Goal: Task Accomplishment & Management: Manage account settings

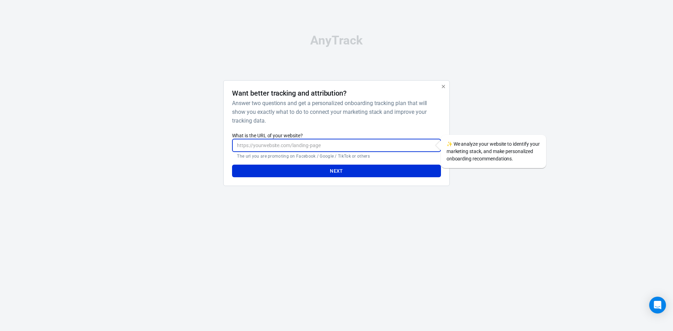
click at [290, 146] on input "What is the URL of your website?" at bounding box center [336, 145] width 208 height 13
paste input "https://nationallottery.go.ug/info/results_powerball_5_50"
type input "https://nationallottery.go.ug/info/results_powerball_5_50"
click at [325, 171] on button "Next" at bounding box center [336, 171] width 208 height 13
drag, startPoint x: 369, startPoint y: 144, endPoint x: 104, endPoint y: 155, distance: 264.7
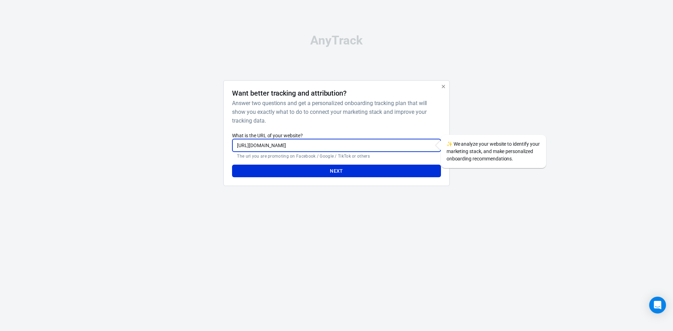
click at [104, 155] on div "AnyTrack Want better tracking and attribution? Answer two questions and get a p…" at bounding box center [336, 113] width 673 height 226
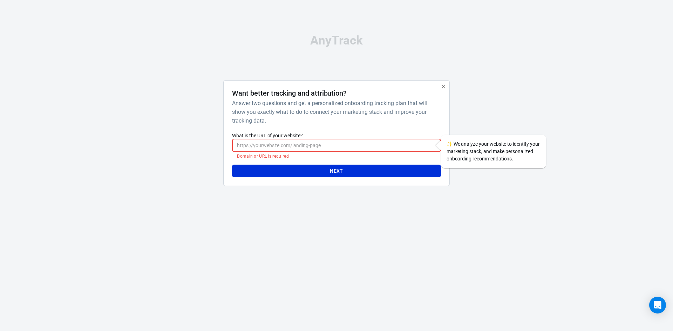
click at [358, 147] on input "What is the URL of your website?" at bounding box center [336, 145] width 208 height 13
paste input "[URL][DOMAIN_NAME]"
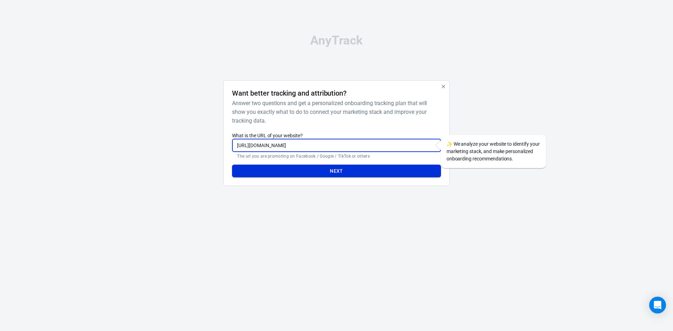
type input "[URL][DOMAIN_NAME]"
click at [354, 170] on button "Next" at bounding box center [336, 171] width 208 height 13
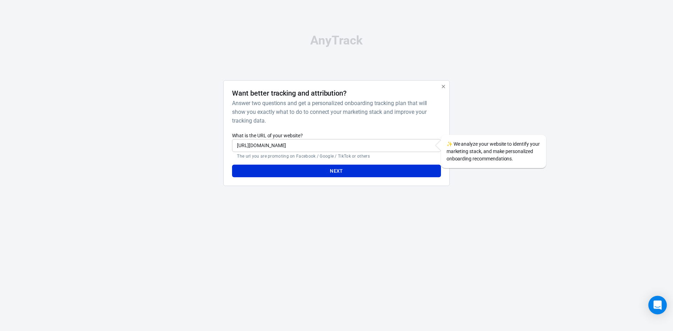
click at [657, 309] on div "Open Intercom Messenger" at bounding box center [657, 305] width 19 height 19
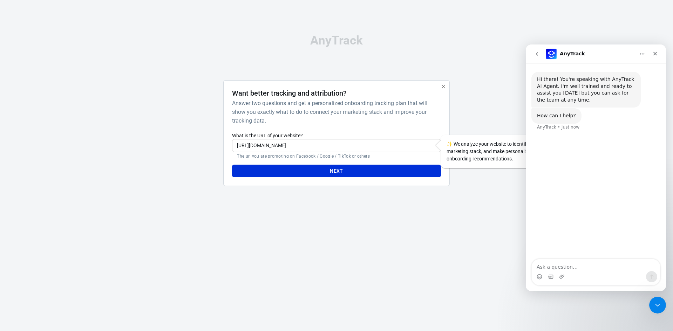
click at [555, 267] on textarea "Ask a question…" at bounding box center [595, 265] width 128 height 12
type textarea "Its saying invalid url but its valid https://nationallottery.go.ug/home"
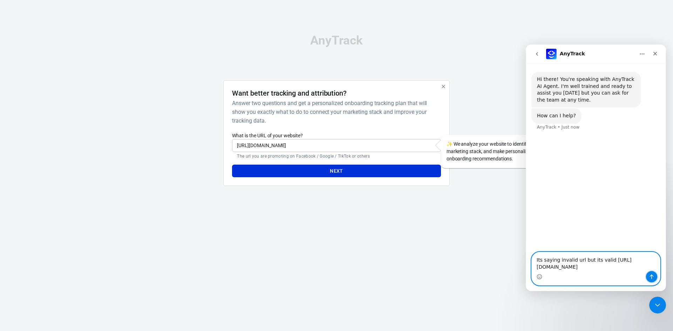
click at [651, 277] on icon "Send a message…" at bounding box center [651, 277] width 6 height 6
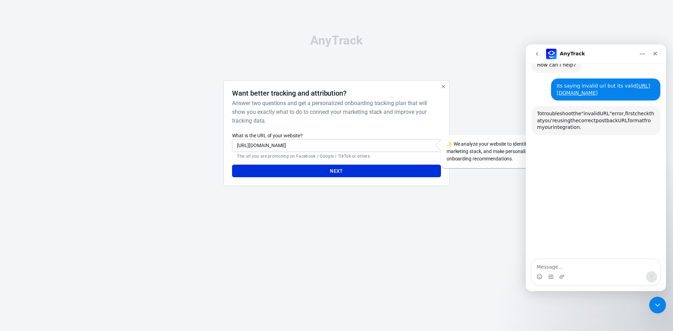
scroll to position [68, 0]
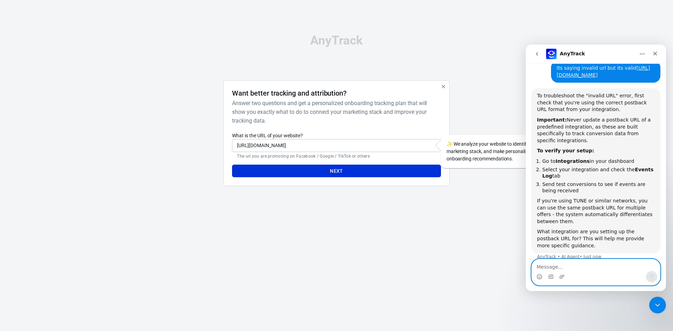
click at [568, 266] on textarea "Message…" at bounding box center [595, 265] width 128 height 12
paste textarea "A"
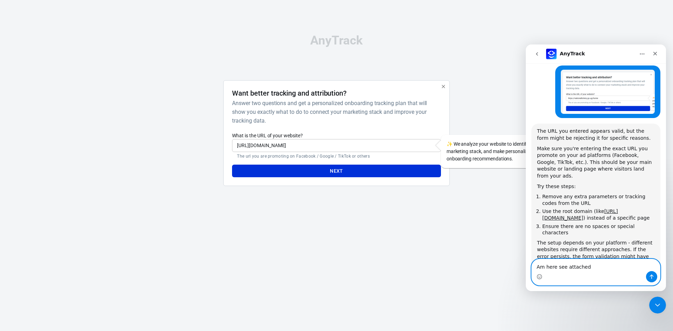
scroll to position [284, 0]
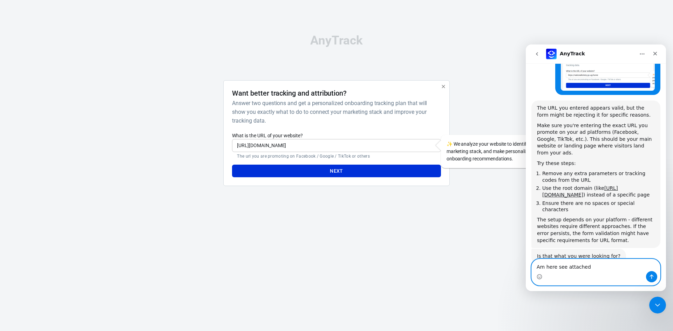
type textarea "Am here see attached"
drag, startPoint x: 540, startPoint y: 175, endPoint x: 602, endPoint y: 176, distance: 62.4
click at [602, 176] on ol "Remove any extra parameters or tracking codes from the URL Use the root domain …" at bounding box center [596, 191] width 118 height 43
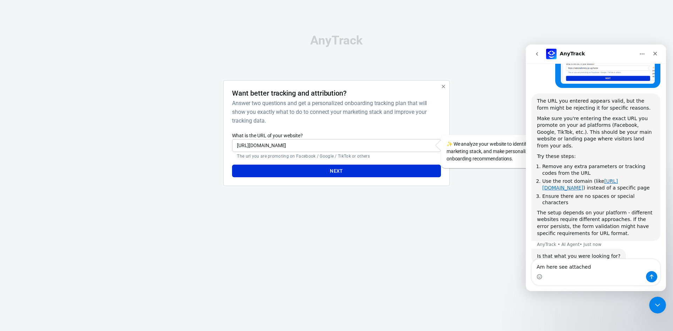
copy link "[URL][DOMAIN_NAME]"
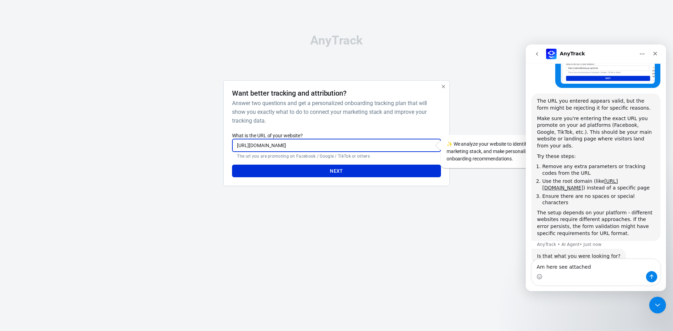
drag, startPoint x: 423, startPoint y: 147, endPoint x: 102, endPoint y: 144, distance: 320.9
click at [102, 144] on div "AnyTrack Want better tracking and attribution? Answer two questions and get a p…" at bounding box center [336, 113] width 673 height 226
drag, startPoint x: 109, startPoint y: 233, endPoint x: 122, endPoint y: 234, distance: 12.3
click at [109, 226] on html "AnyTrack Want better tracking and attribution? Answer two questions and get a p…" at bounding box center [336, 113] width 673 height 226
click at [304, 170] on button "Next" at bounding box center [336, 171] width 208 height 13
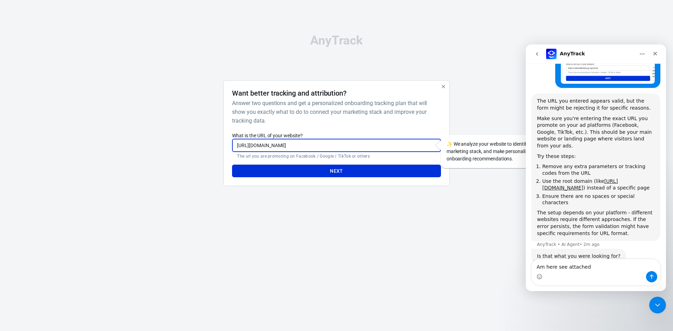
drag, startPoint x: 352, startPoint y: 145, endPoint x: 102, endPoint y: 133, distance: 250.5
click at [102, 133] on div "AnyTrack Want better tracking and attribution? Answer two questions and get a p…" at bounding box center [336, 113] width 673 height 226
paste input "www.nationallottery.co.za/"
type input "https://www.nationallottery.co.za/"
click at [269, 172] on button "Next" at bounding box center [336, 171] width 208 height 13
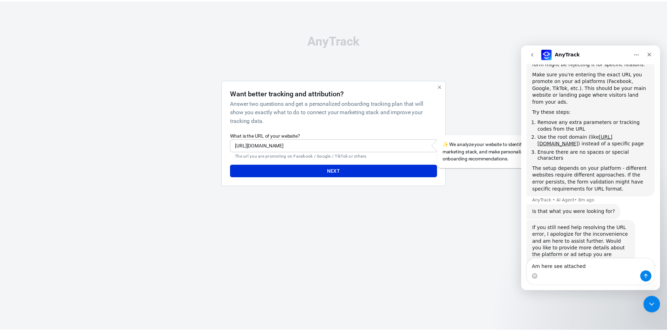
scroll to position [342, 0]
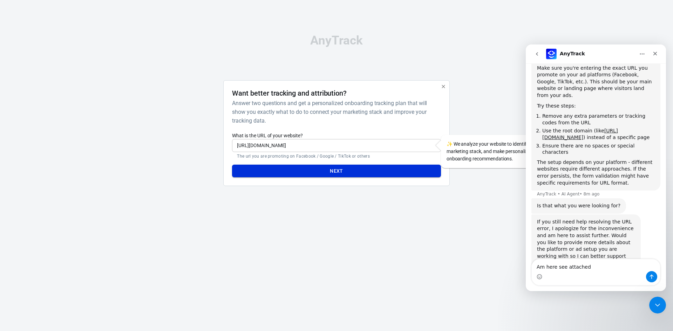
click at [343, 174] on button "Next" at bounding box center [336, 171] width 208 height 13
click at [442, 87] on icon "button" at bounding box center [442, 86] width 3 height 3
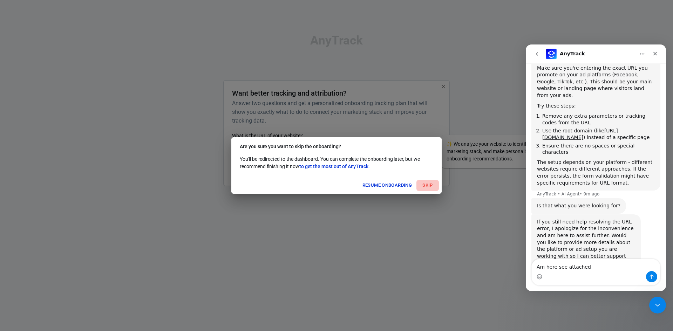
click at [430, 185] on button "Skip" at bounding box center [427, 185] width 22 height 11
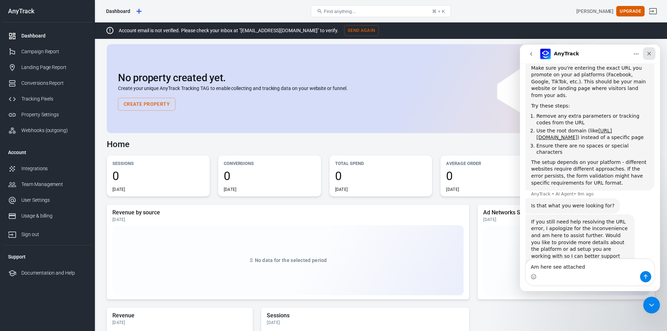
click at [649, 55] on icon "Close" at bounding box center [650, 54] width 4 height 4
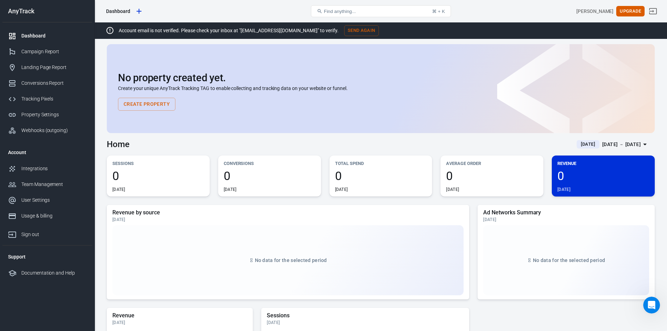
scroll to position [335, 0]
click at [39, 169] on div "Integrations" at bounding box center [53, 168] width 65 height 7
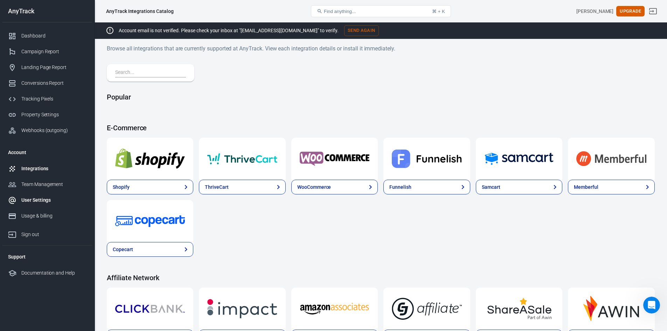
click at [34, 201] on div "User Settings" at bounding box center [53, 200] width 65 height 7
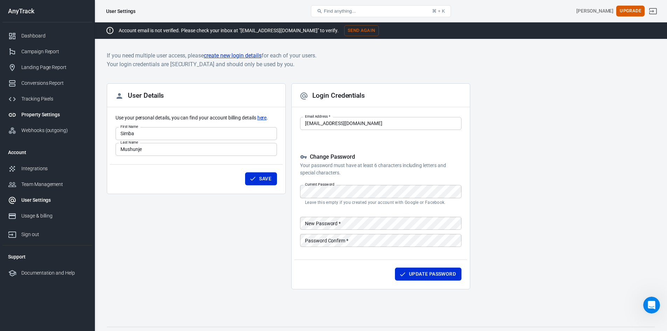
click at [56, 115] on div "Property Settings" at bounding box center [53, 114] width 65 height 7
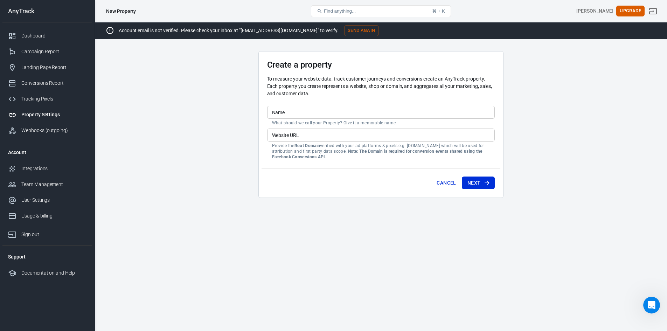
click at [296, 112] on input "Name" at bounding box center [381, 112] width 228 height 13
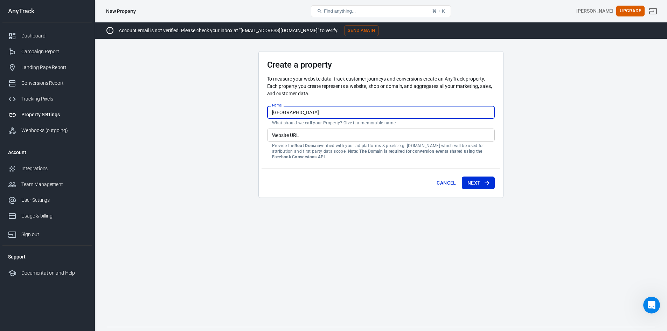
type input "[GEOGRAPHIC_DATA]"
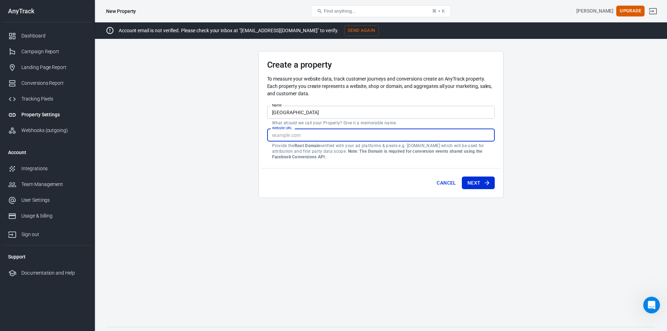
click at [298, 135] on div "Website URL Website URL Provide the Root Domain verified with your ad platforms…" at bounding box center [381, 144] width 228 height 31
paste input "[URL][DOMAIN_NAME]"
type input "[URL][DOMAIN_NAME]"
click at [263, 94] on div "Create a property To measure your website data, track customer journeys and con…" at bounding box center [381, 124] width 245 height 147
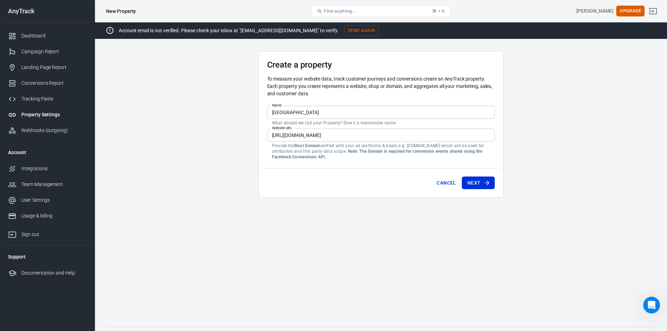
drag, startPoint x: 485, startPoint y: 184, endPoint x: 407, endPoint y: 182, distance: 77.8
click at [485, 184] on icon "submit" at bounding box center [487, 182] width 7 height 7
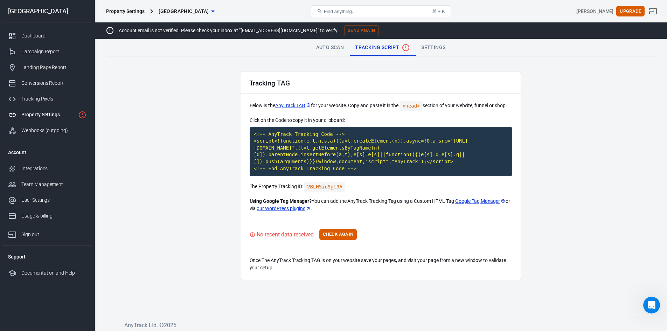
drag, startPoint x: 251, startPoint y: 82, endPoint x: 365, endPoint y: 166, distance: 141.9
click at [372, 173] on div "Tracking TAG Below is the AnyTrack TAG for your website. Copy and paste it in t…" at bounding box center [381, 175] width 280 height 209
click at [350, 152] on code "<!-- AnyTrack Tracking Code --> <script>!function(e,t,n,s,a){(a=t.createElement…" at bounding box center [381, 152] width 263 height 50
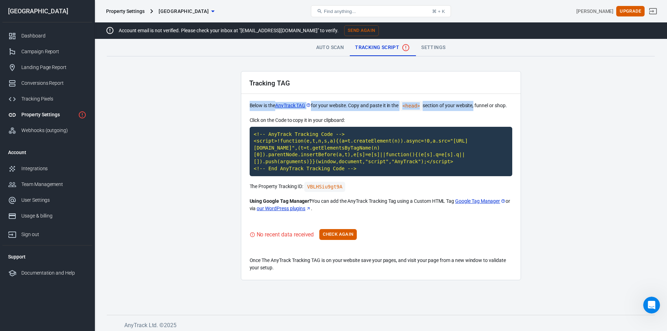
drag, startPoint x: 251, startPoint y: 105, endPoint x: 476, endPoint y: 108, distance: 226.0
click at [476, 108] on p "Below is the AnyTrack TAG for your website. Copy and paste it in the <head> sec…" at bounding box center [381, 106] width 263 height 10
copy p "Below is the AnyTrack TAG for your website. Copy and paste it in the <head> sec…"
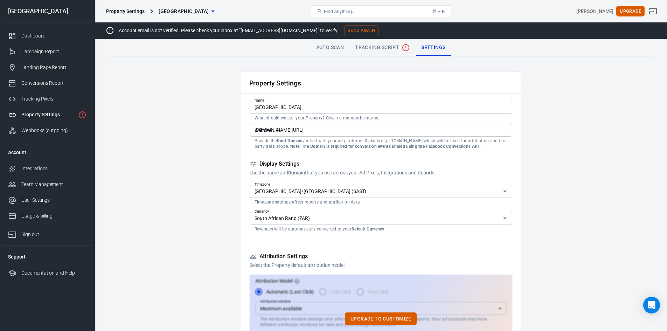
click at [267, 143] on p "Provide the Root Domain verified with your ad platforms & pixels e.g. example.c…" at bounding box center [381, 143] width 253 height 11
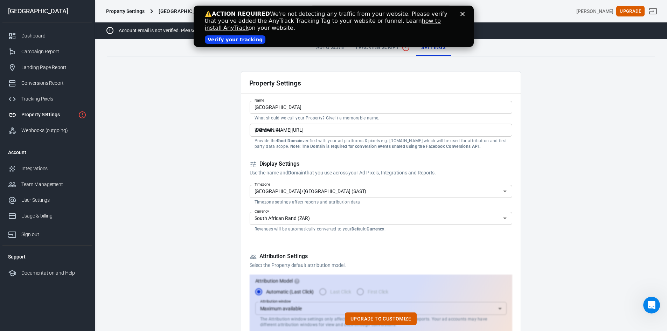
click at [240, 41] on link "Verify your tracking" at bounding box center [235, 39] width 61 height 8
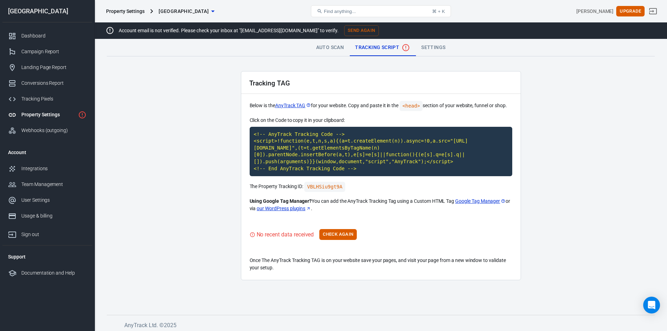
click at [431, 47] on link "Settings" at bounding box center [433, 47] width 35 height 17
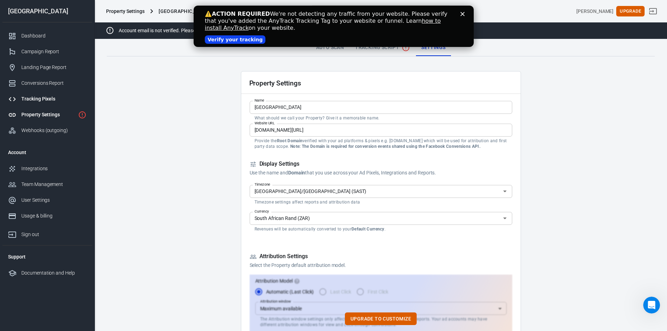
click at [44, 99] on div "Tracking Pixels" at bounding box center [53, 98] width 65 height 7
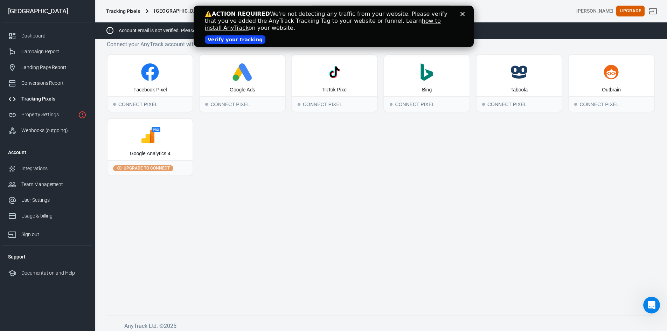
scroll to position [15, 0]
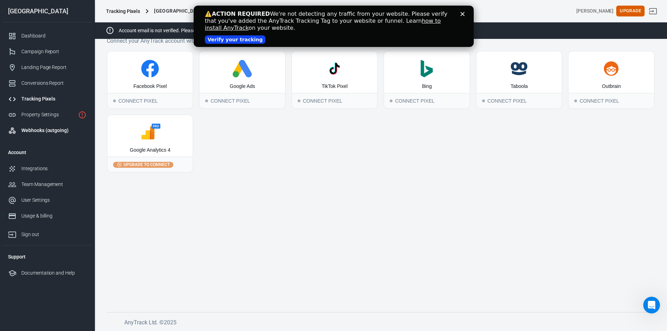
click at [38, 132] on div "Webhooks (outgoing)" at bounding box center [53, 130] width 65 height 7
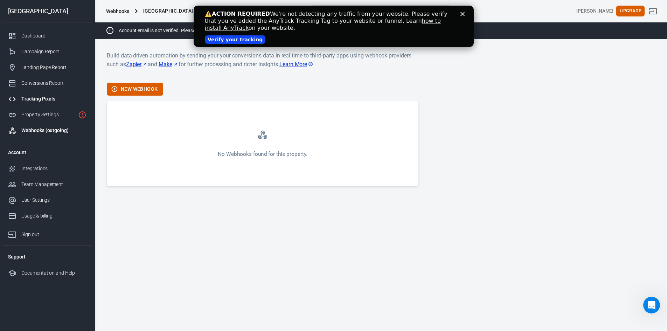
click at [44, 98] on div "Tracking Pixels" at bounding box center [53, 98] width 65 height 7
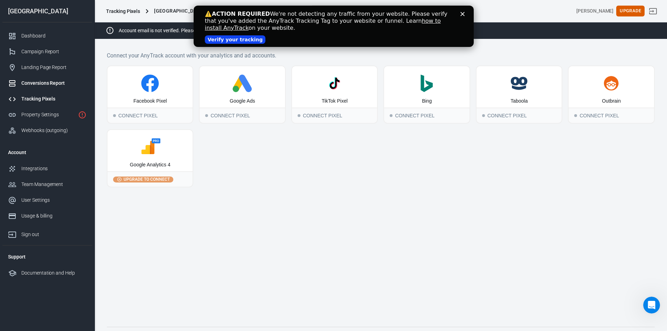
click at [36, 84] on div "Conversions Report" at bounding box center [53, 83] width 65 height 7
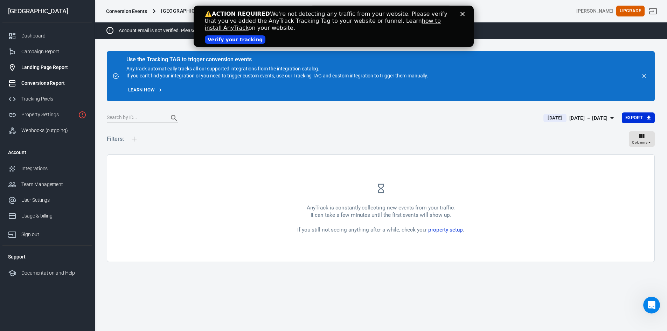
click at [38, 65] on div "Landing Page Report" at bounding box center [53, 67] width 65 height 7
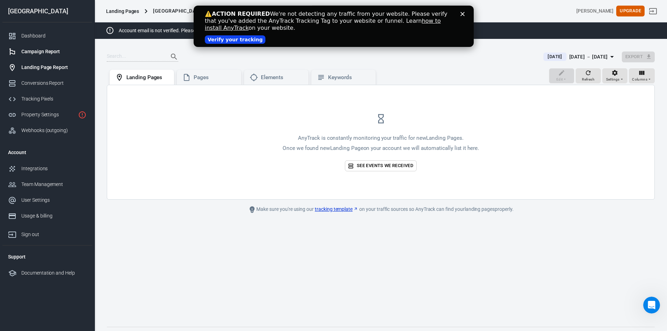
click at [56, 50] on div "Campaign Report" at bounding box center [53, 51] width 65 height 7
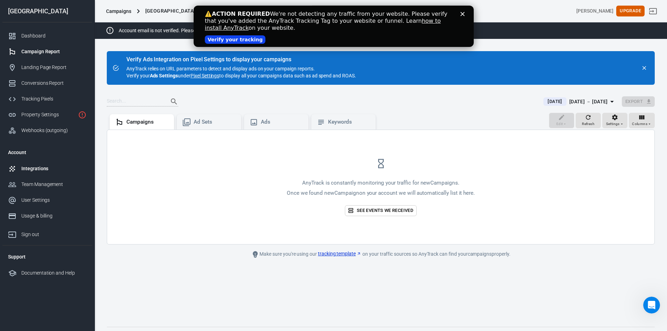
click at [26, 171] on div "Integrations" at bounding box center [53, 168] width 65 height 7
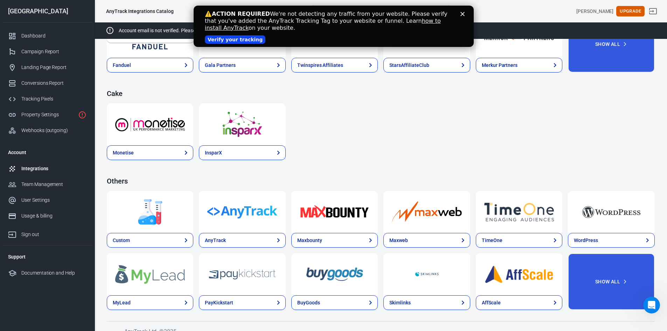
scroll to position [1031, 0]
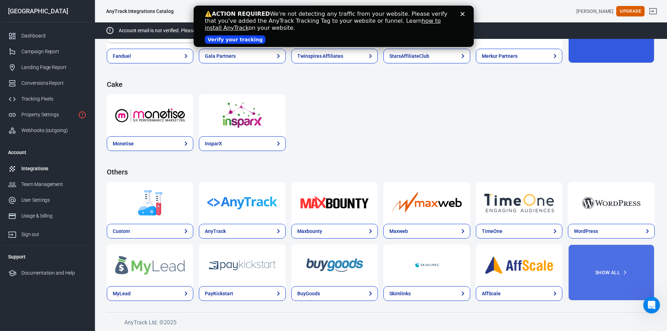
click at [601, 268] on button "Show All" at bounding box center [611, 272] width 87 height 57
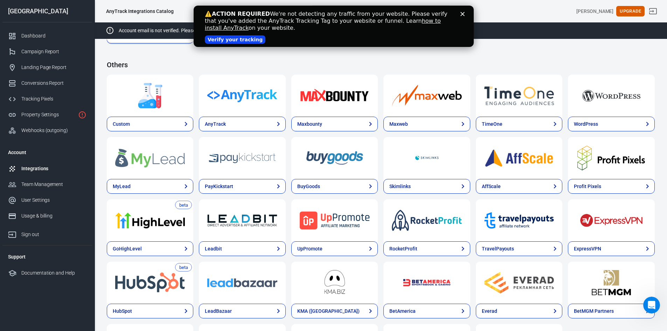
scroll to position [1134, 0]
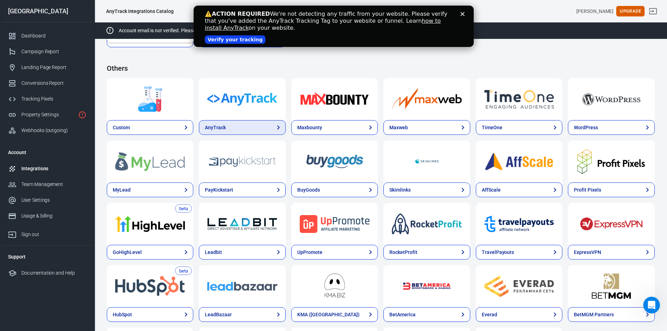
click at [241, 130] on link "AnyTrack" at bounding box center [242, 127] width 87 height 15
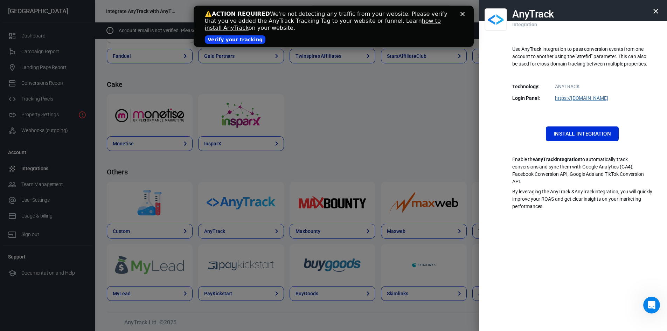
scroll to position [1031, 0]
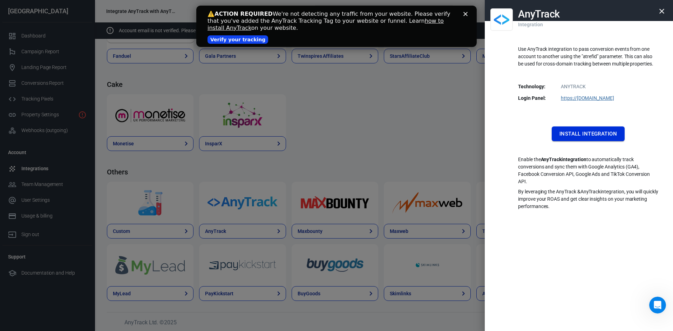
click at [590, 133] on button "Install Integration" at bounding box center [587, 133] width 73 height 15
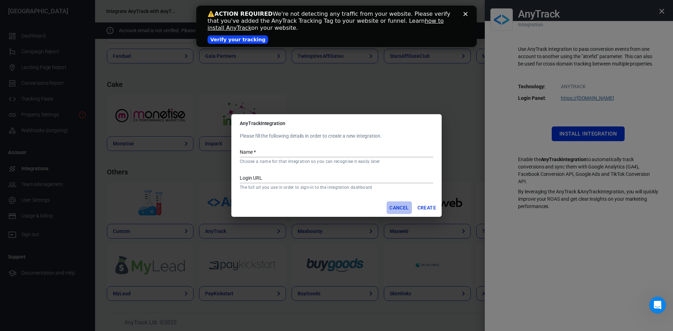
click at [399, 205] on button "Cancel" at bounding box center [398, 207] width 25 height 13
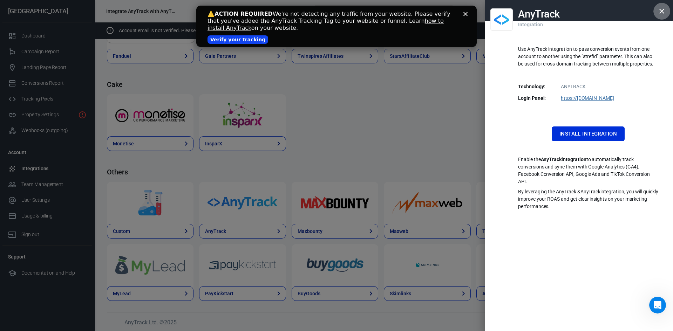
click at [662, 11] on icon "button" at bounding box center [661, 11] width 5 height 5
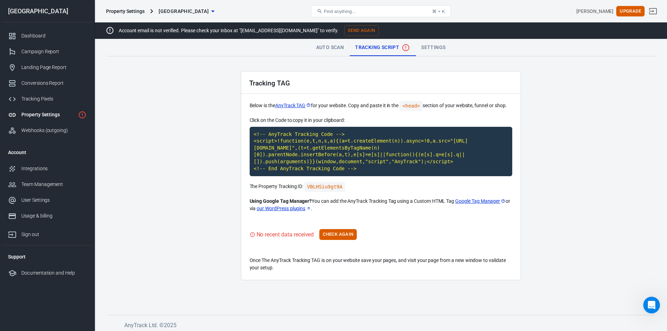
scroll to position [335, 0]
